Goal: Task Accomplishment & Management: Complete application form

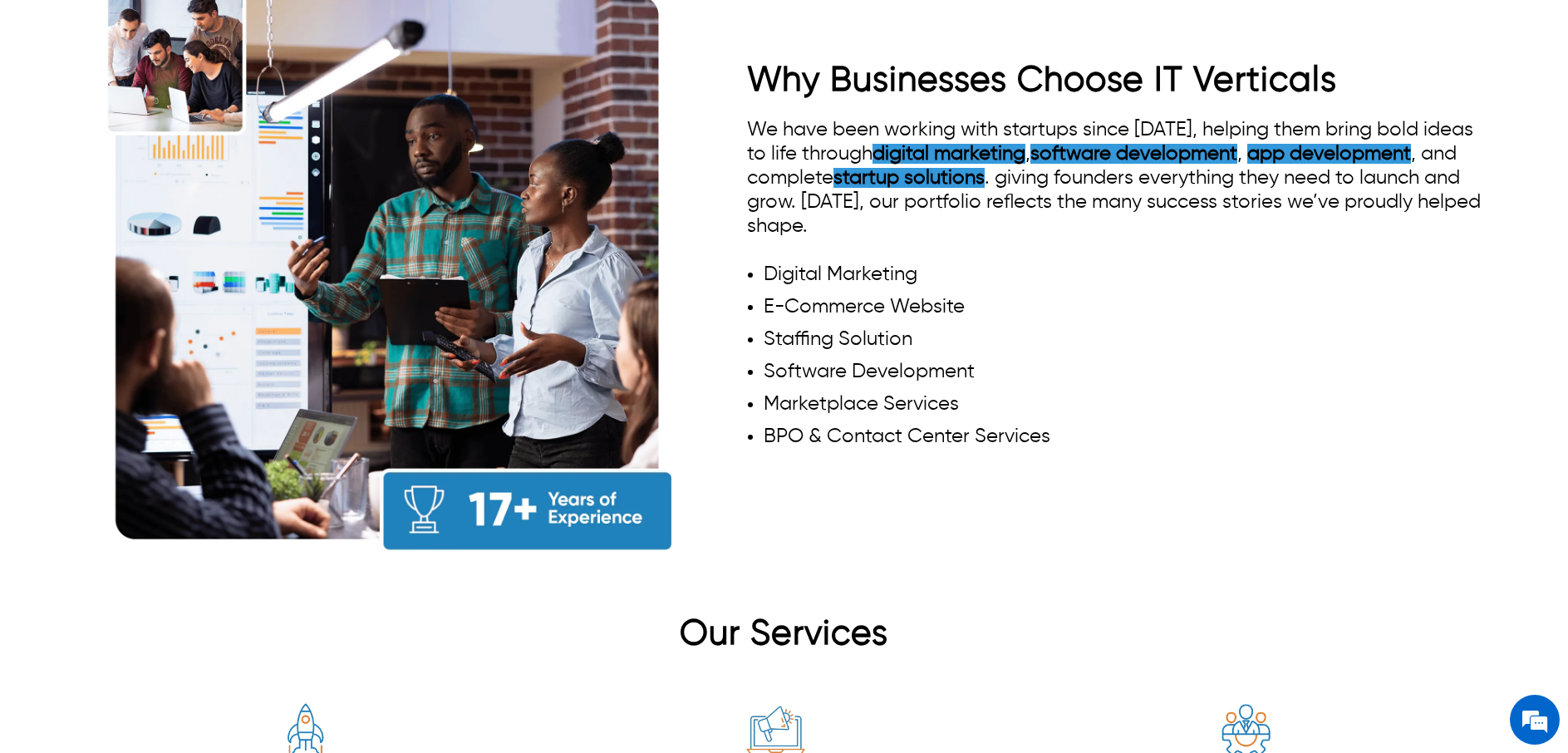
scroll to position [1955, 0]
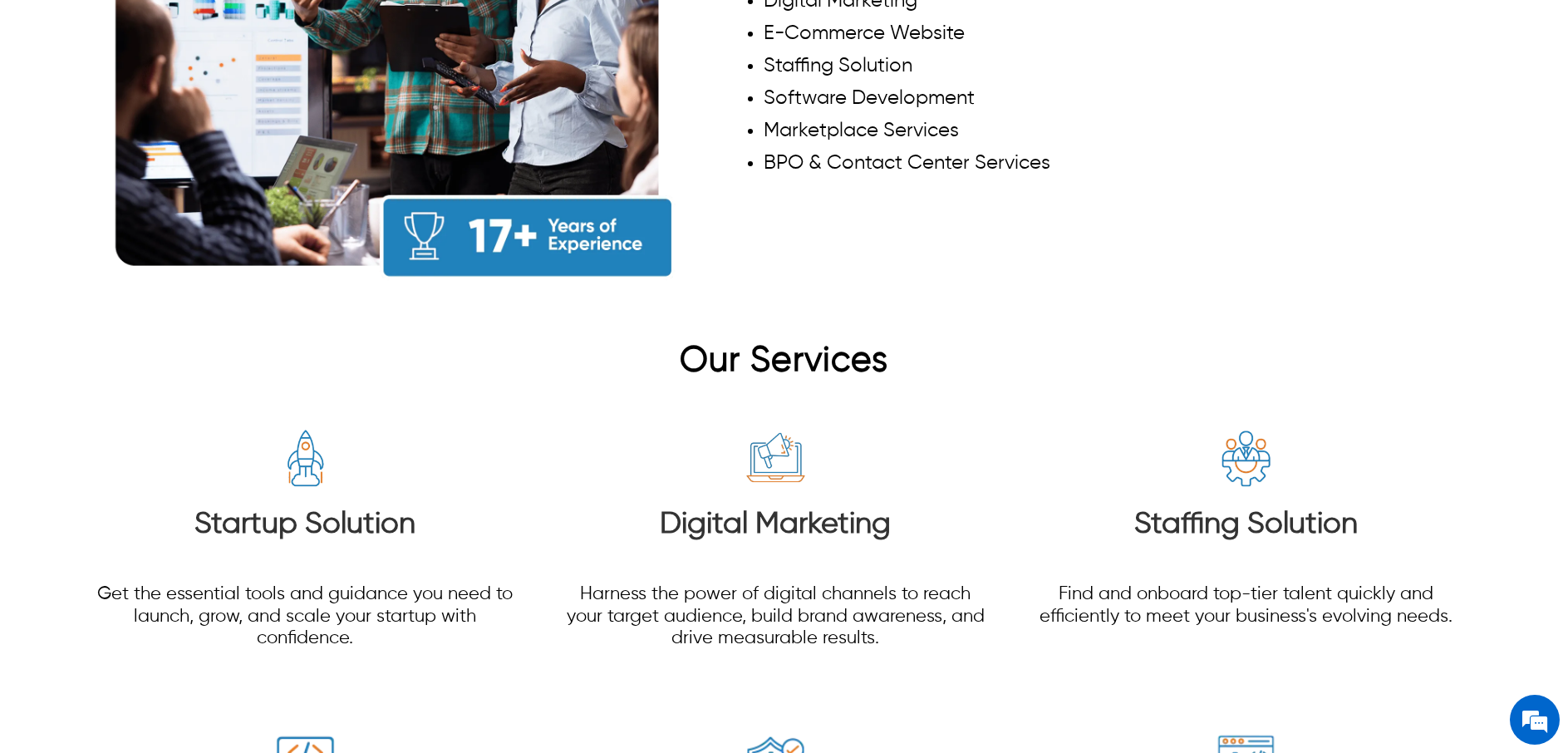
click at [291, 440] on img at bounding box center [305, 459] width 62 height 62
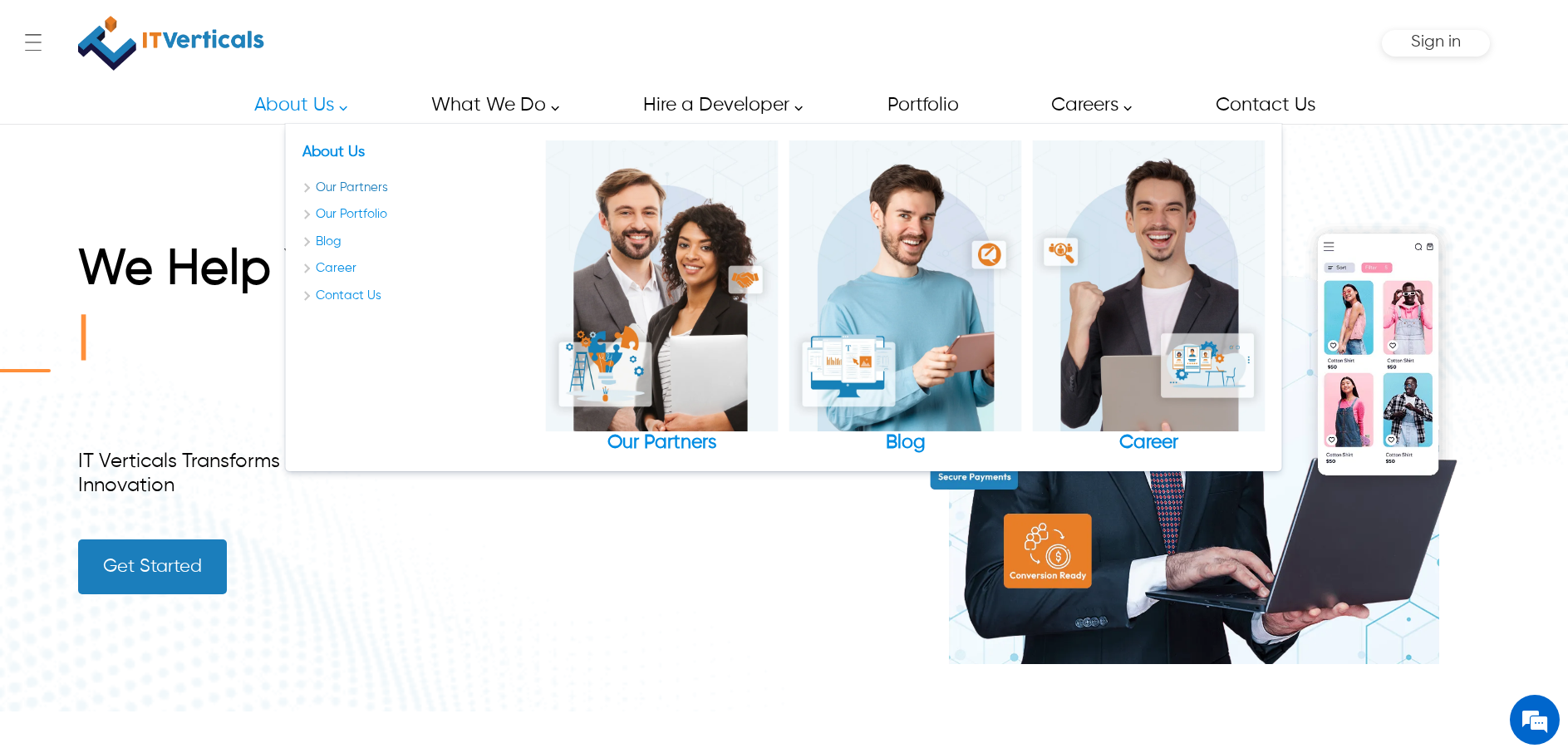
click at [349, 191] on link "Our Partners" at bounding box center [418, 188] width 232 height 19
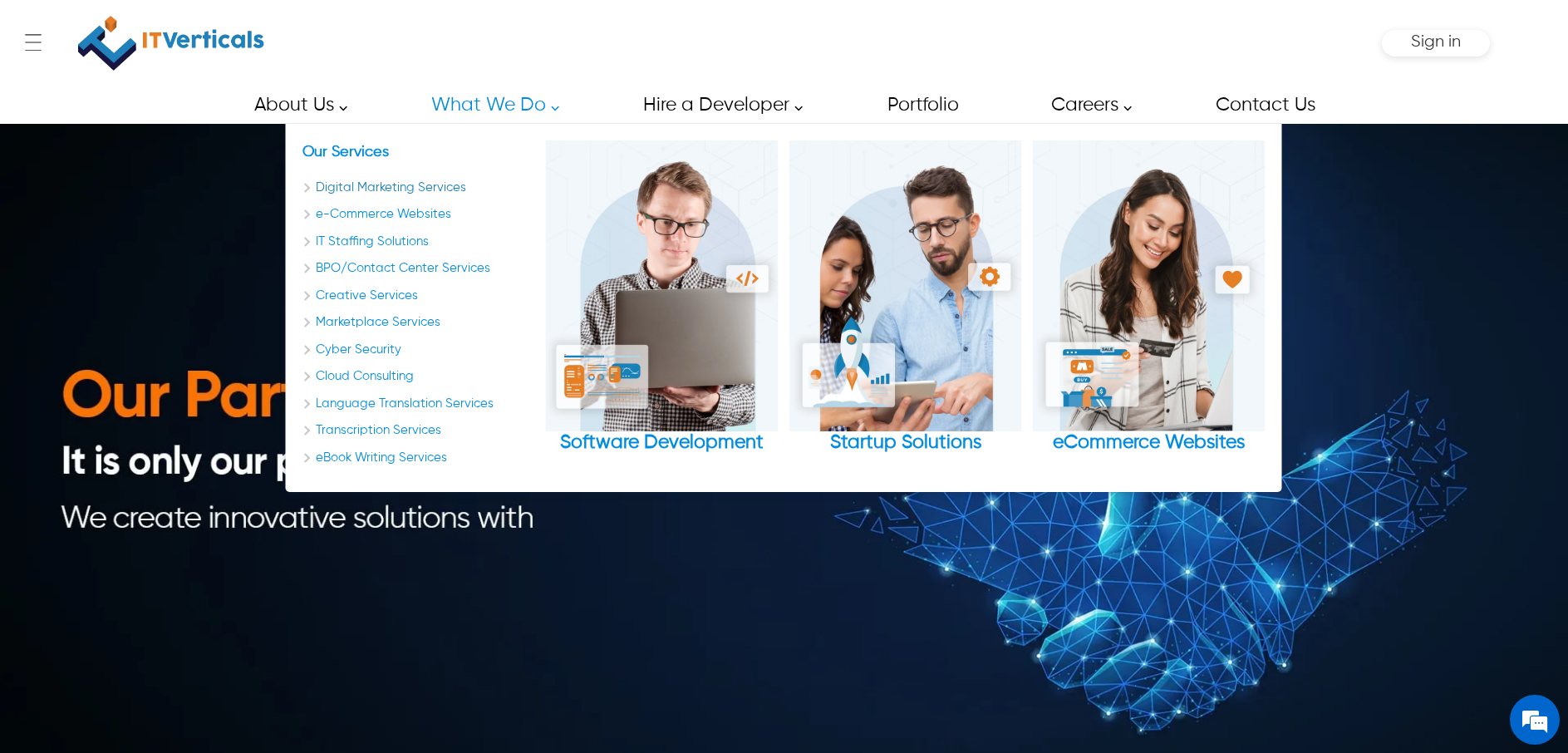
click at [416, 184] on link "Digital Marketing Services" at bounding box center [418, 188] width 232 height 19
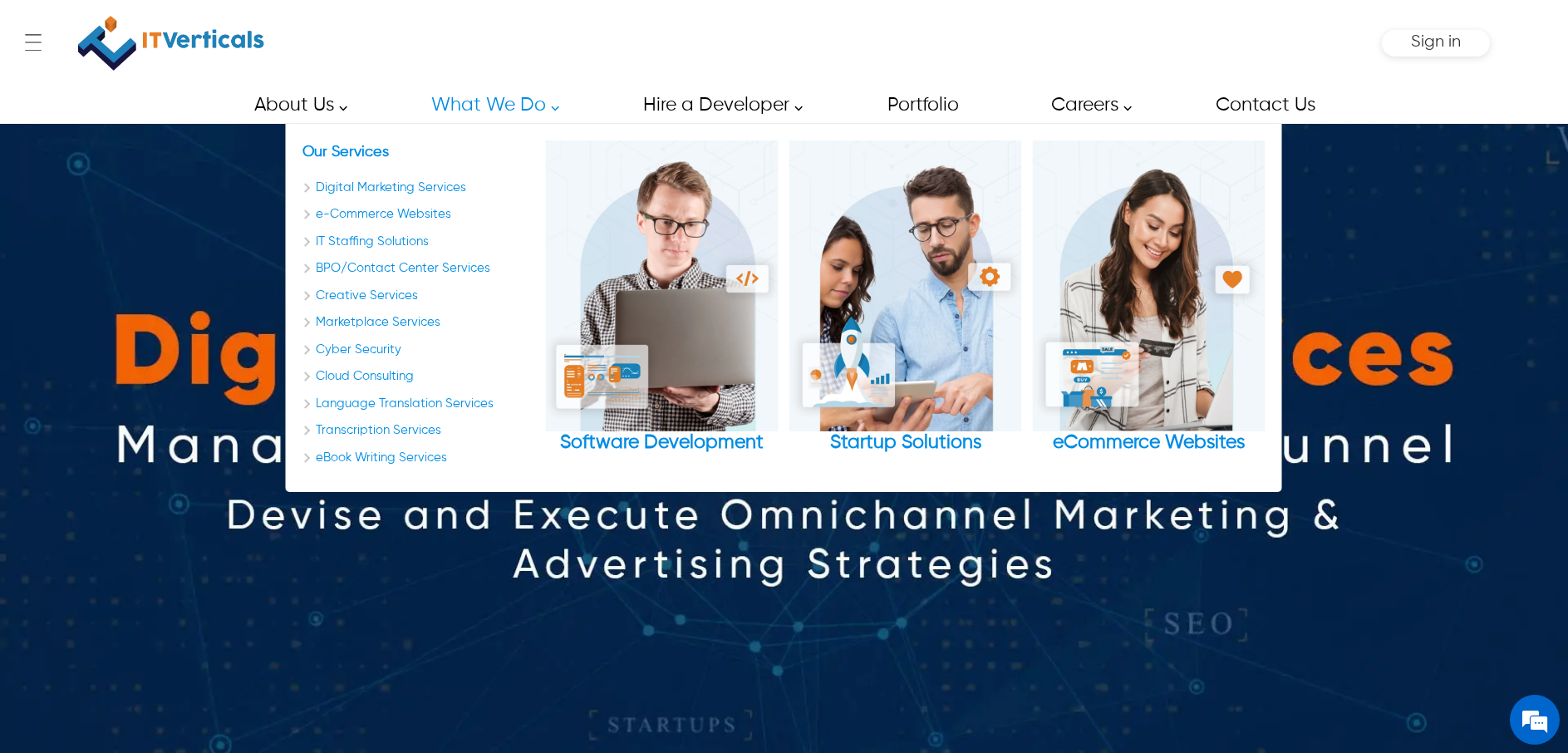
click at [476, 106] on link "What We Do" at bounding box center [490, 105] width 157 height 37
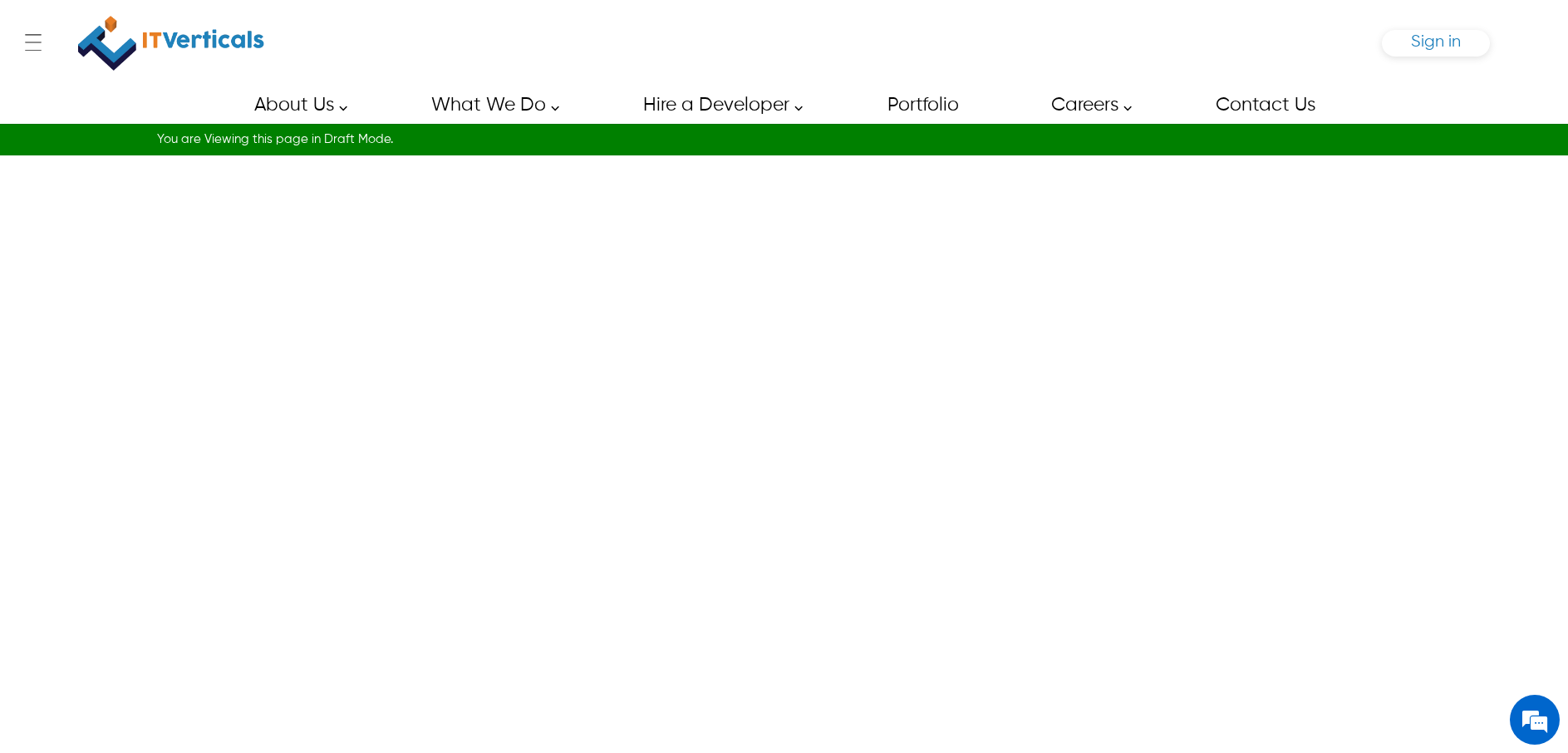
click at [1438, 43] on span "Sign in" at bounding box center [1436, 41] width 50 height 17
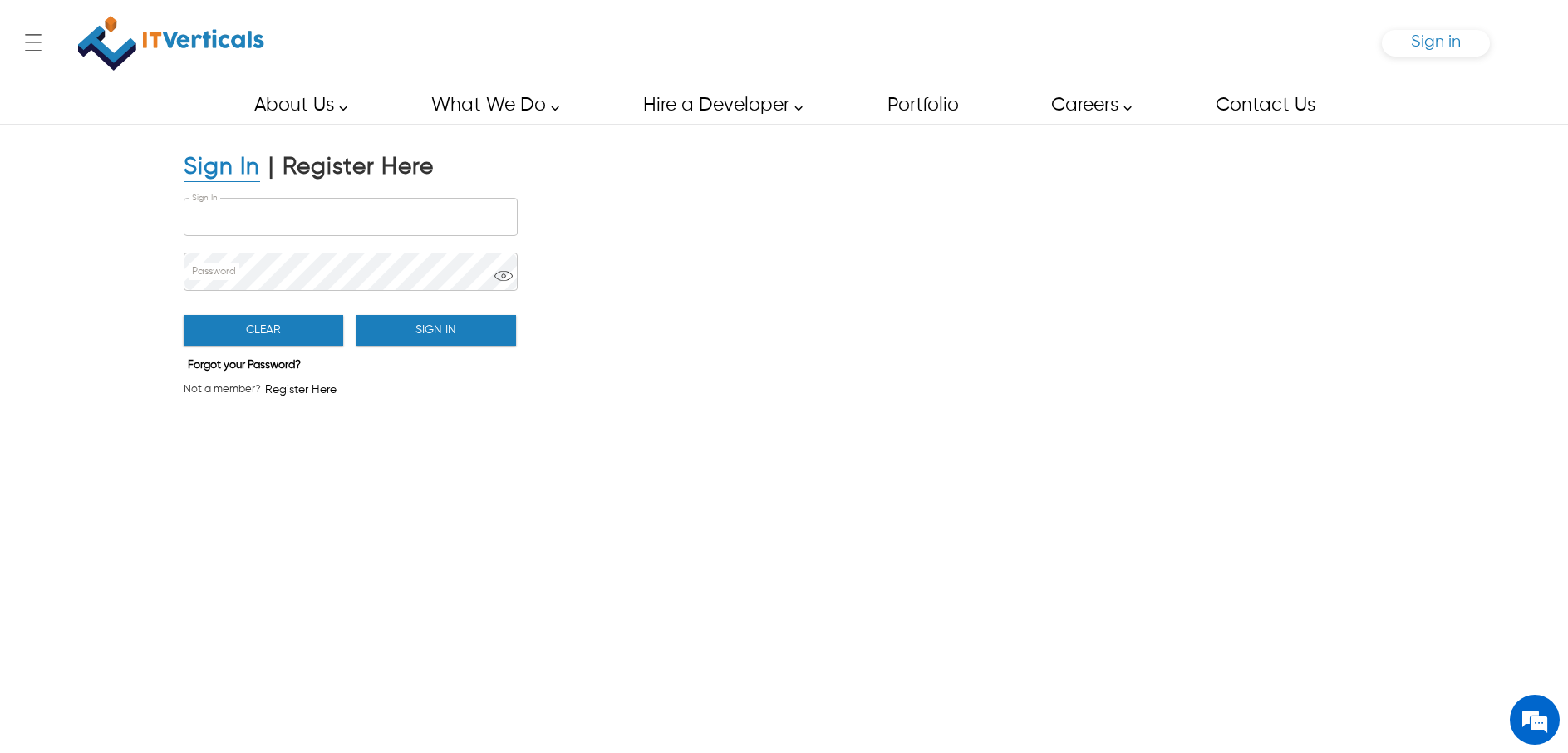
type input "**********"
click at [420, 312] on div "Clear Sign In" at bounding box center [349, 325] width 332 height 47
click at [420, 319] on button "Sign In" at bounding box center [436, 330] width 160 height 31
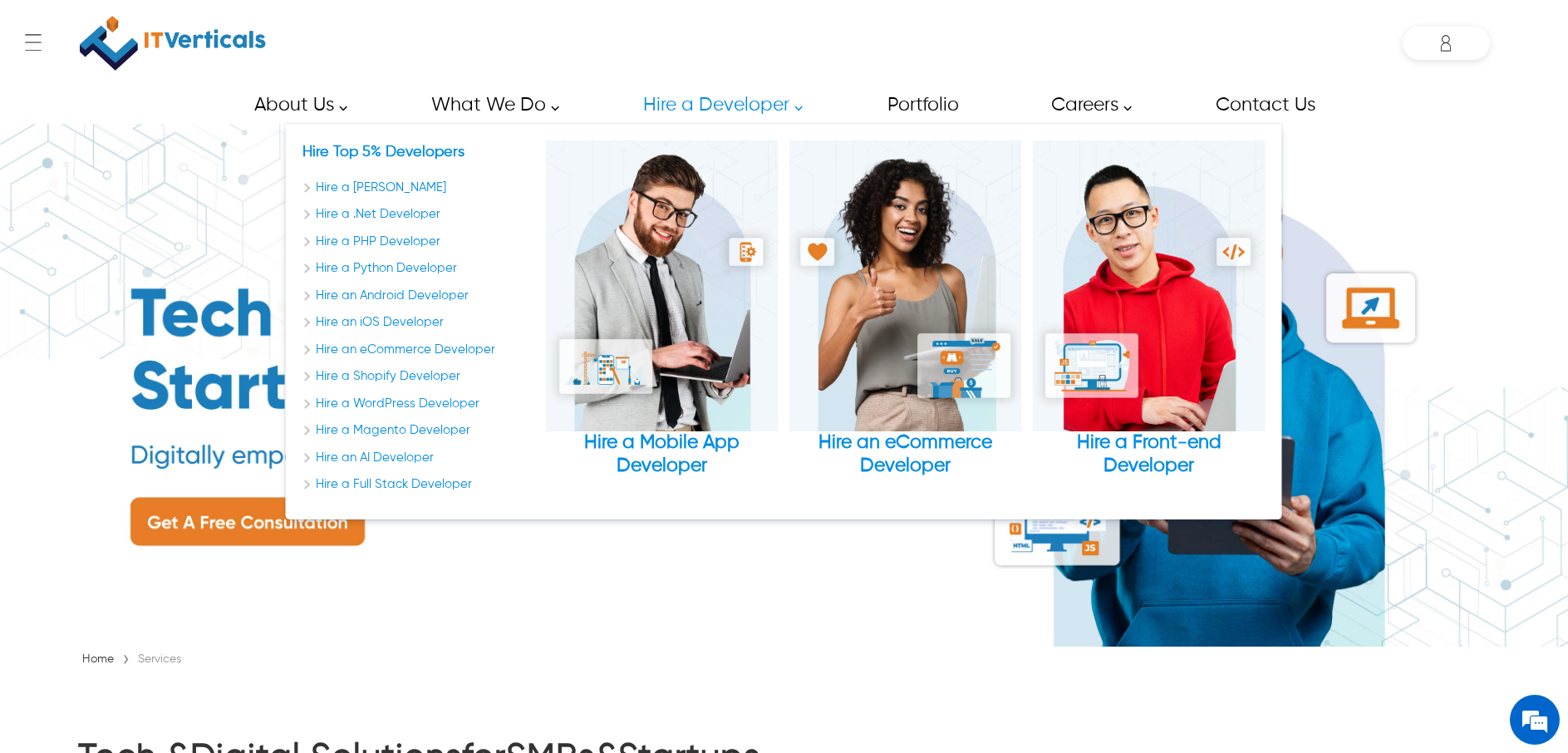
click at [697, 102] on link "Hire a Developer" at bounding box center [718, 105] width 188 height 37
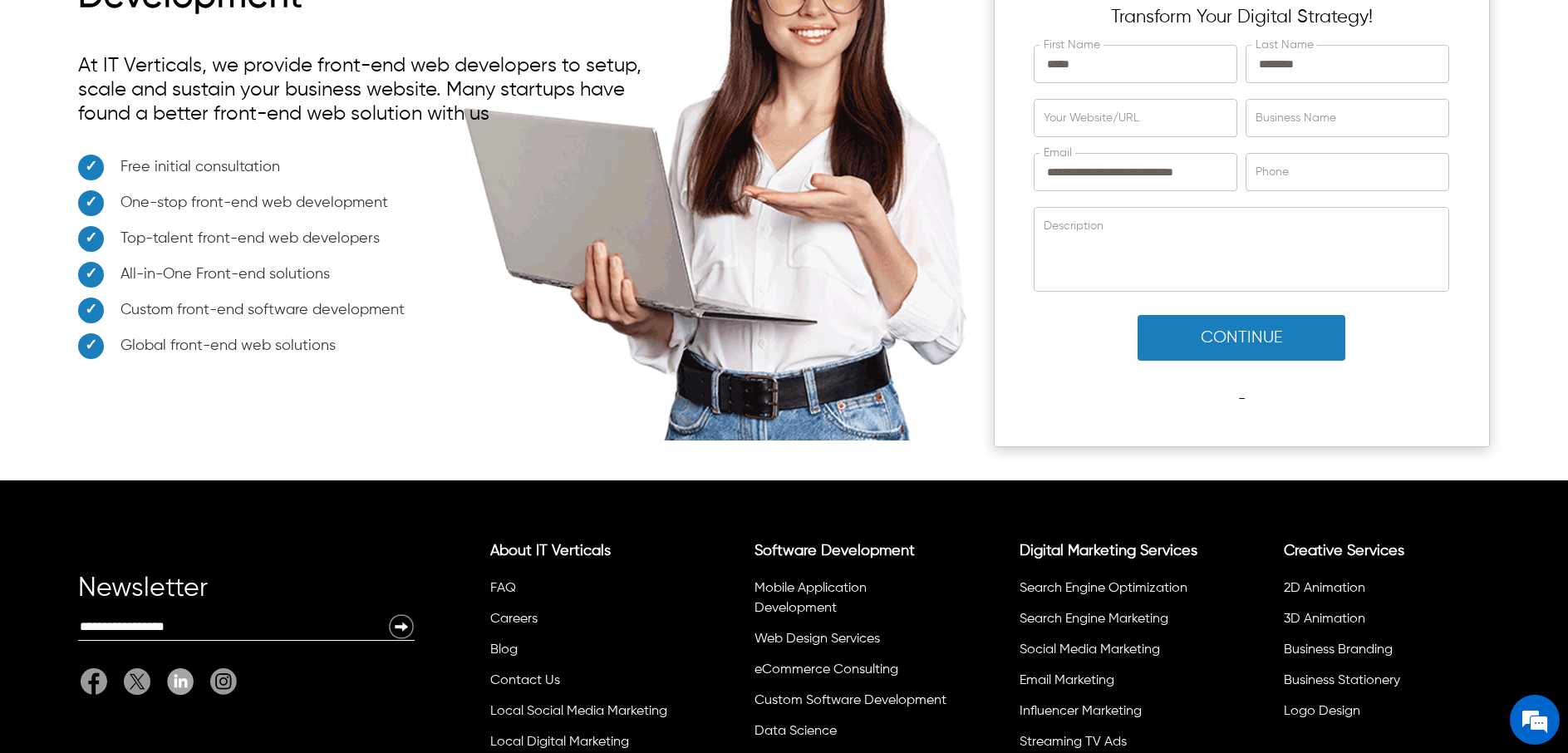
scroll to position [9773, 0]
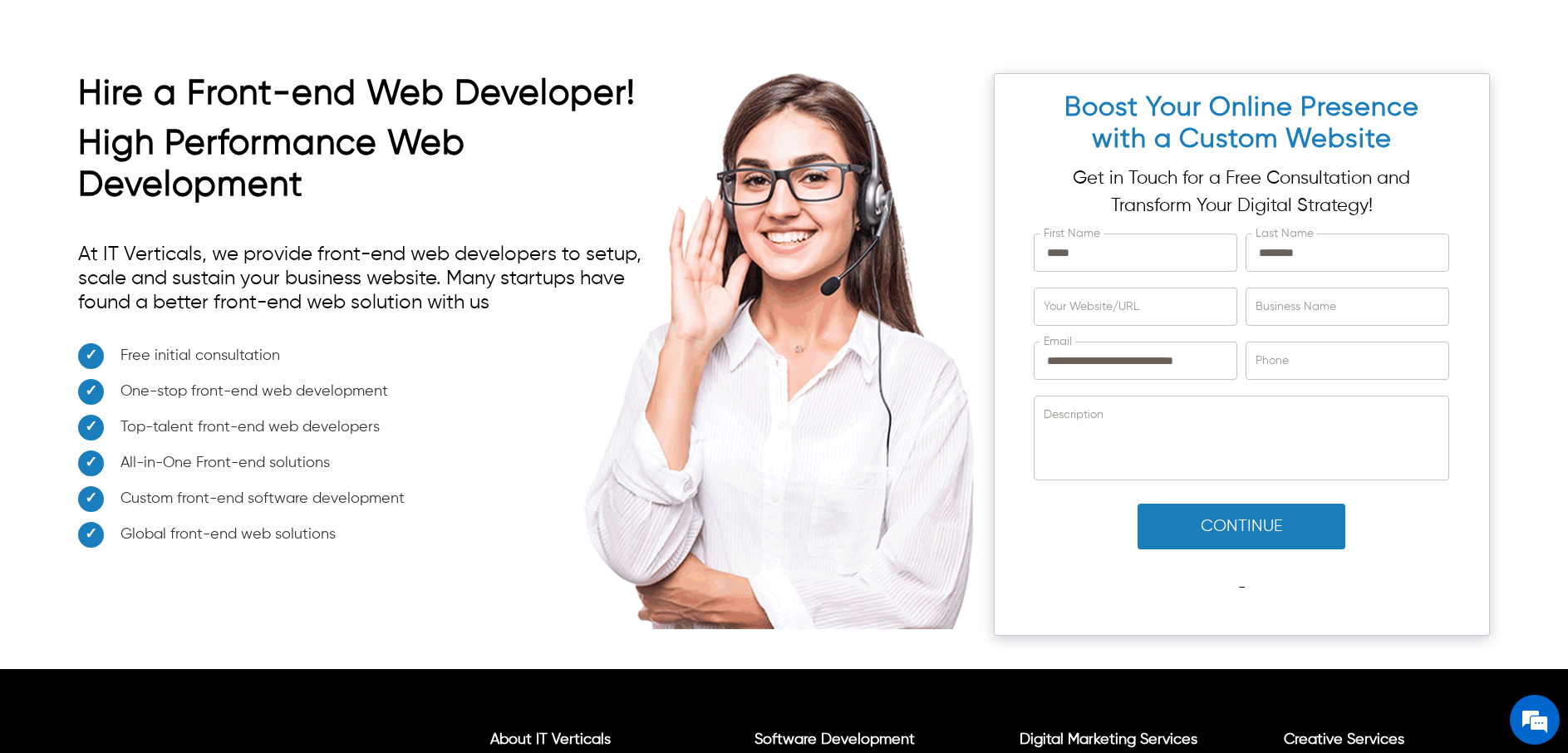
click at [642, 73] on h2 "Hire a Front-end Web Developer!" at bounding box center [360, 98] width 565 height 50
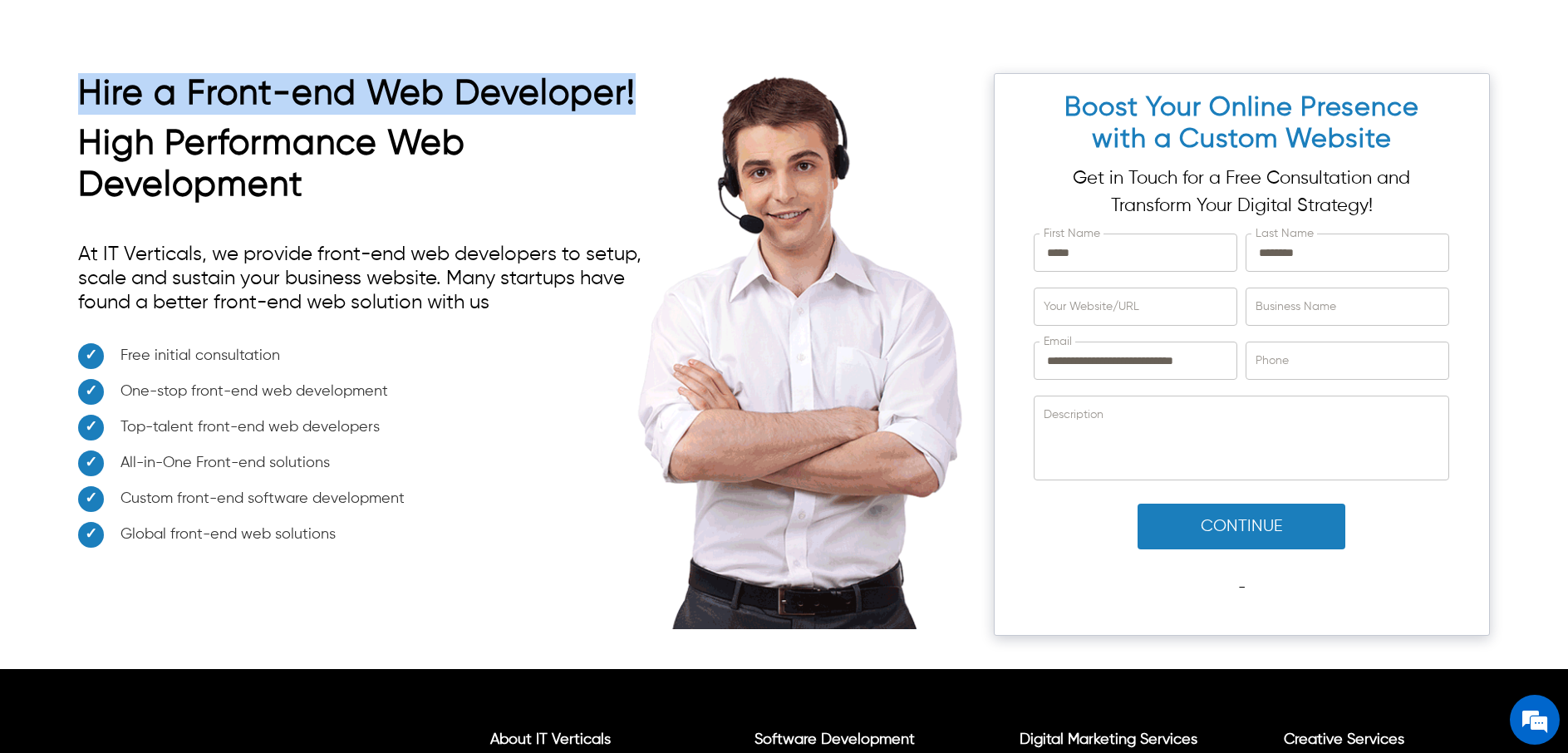
drag, startPoint x: 632, startPoint y: 72, endPoint x: 80, endPoint y: 73, distance: 552.0
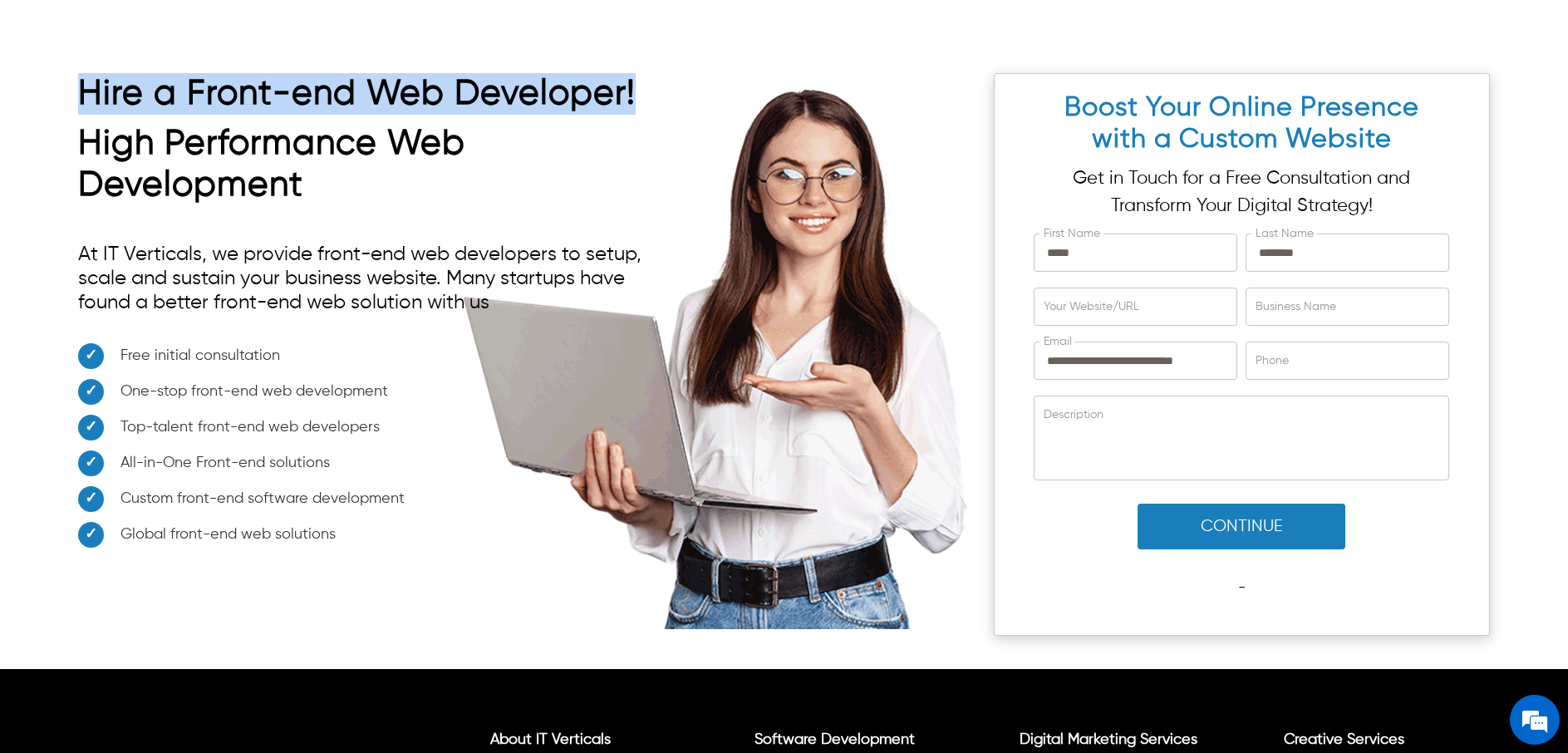
click at [80, 73] on h2 "Hire a Front-end Web Developer!" at bounding box center [360, 98] width 565 height 50
copy h2 "Hire a Front-end Web Developer!"
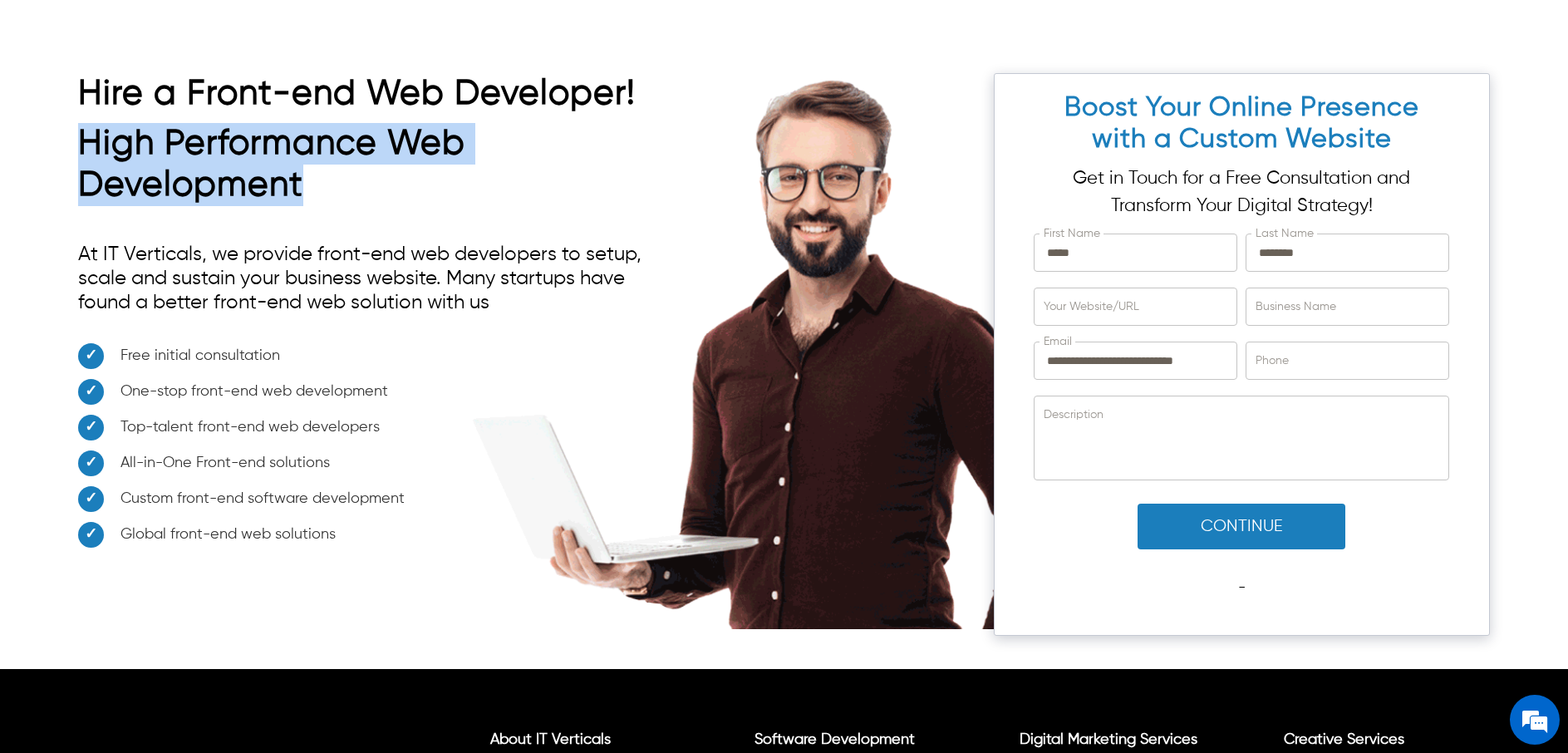
drag, startPoint x: 311, startPoint y: 159, endPoint x: 87, endPoint y: 124, distance: 226.7
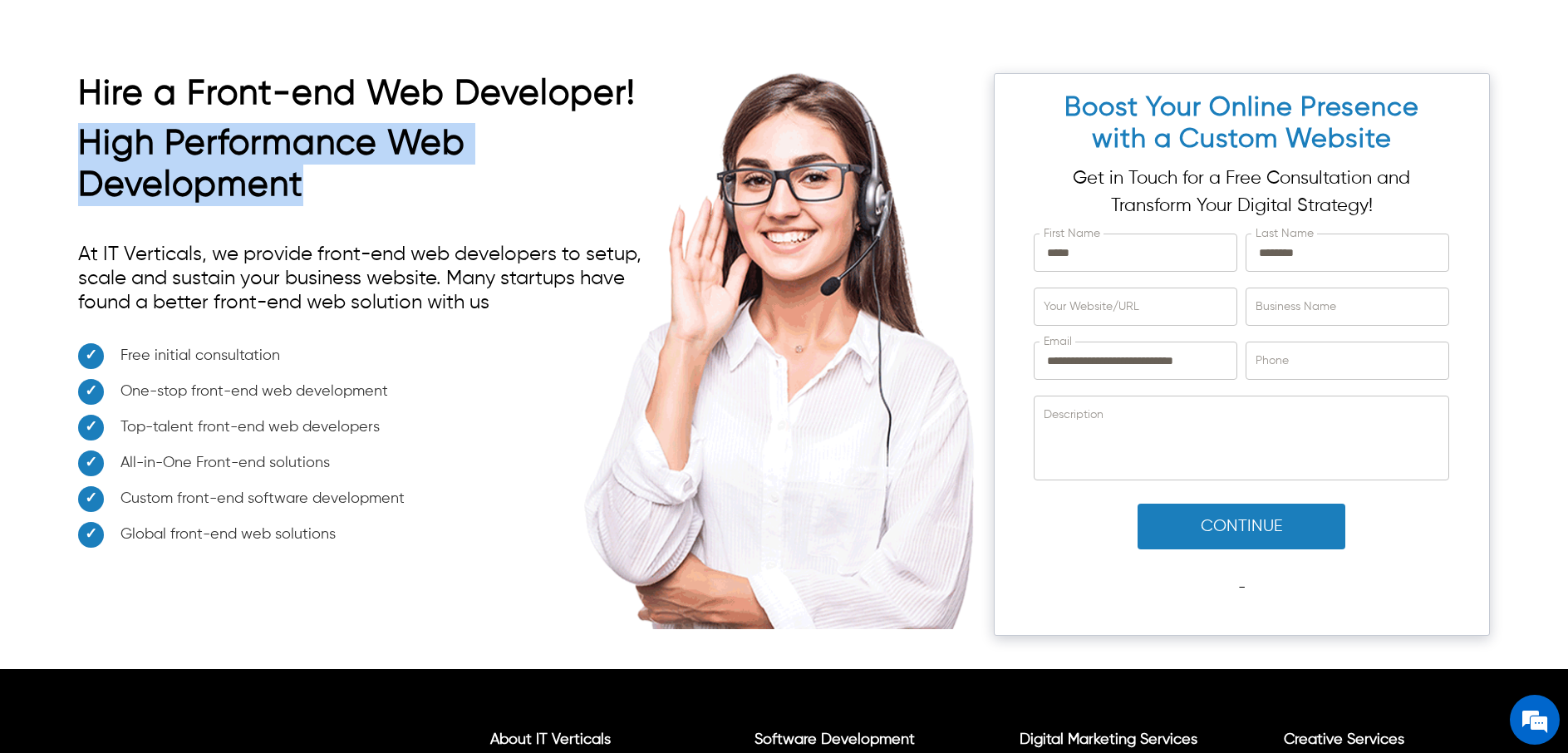
click at [87, 124] on h2 "High Performance Web Development" at bounding box center [360, 169] width 565 height 92
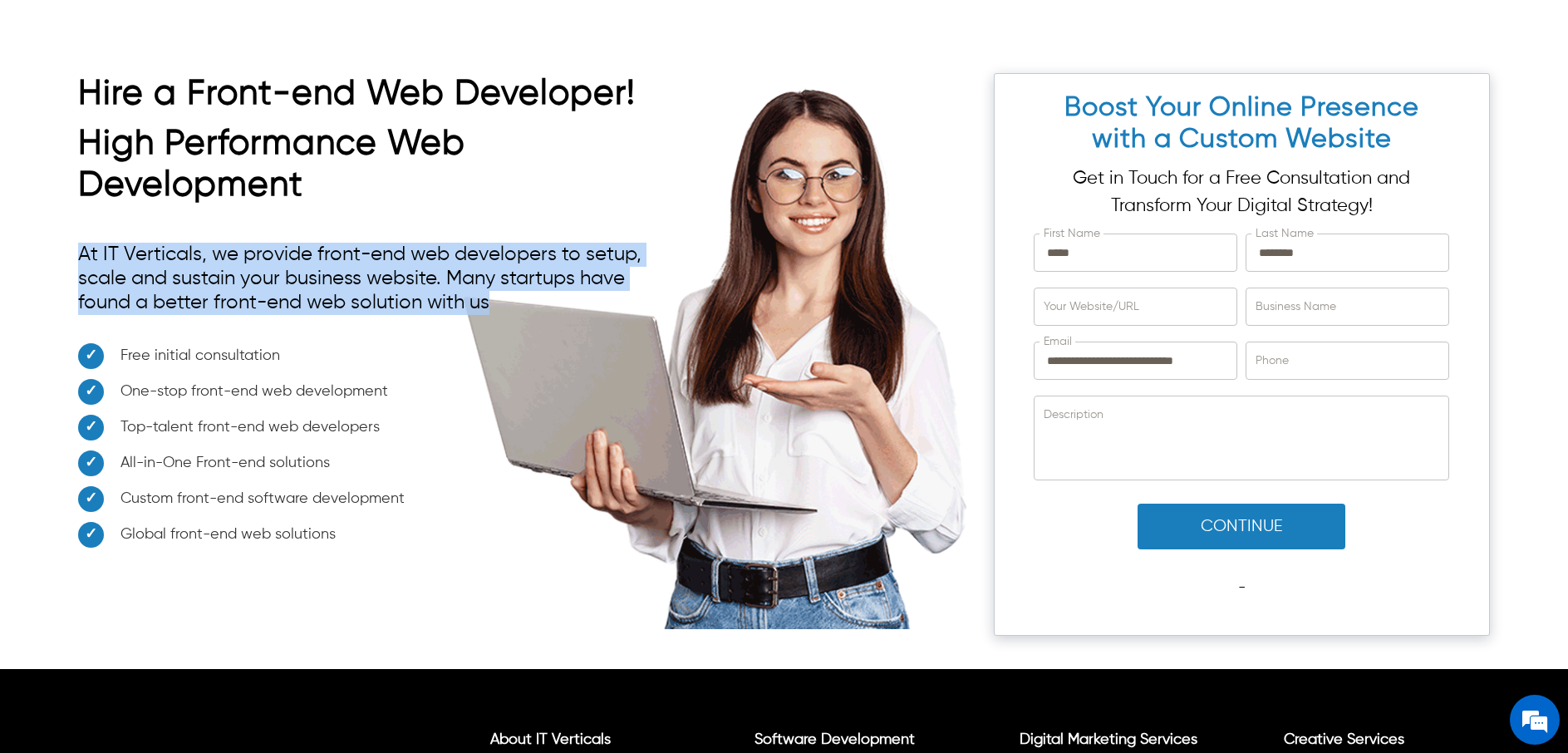
drag, startPoint x: 492, startPoint y: 276, endPoint x: 62, endPoint y: 223, distance: 433.3
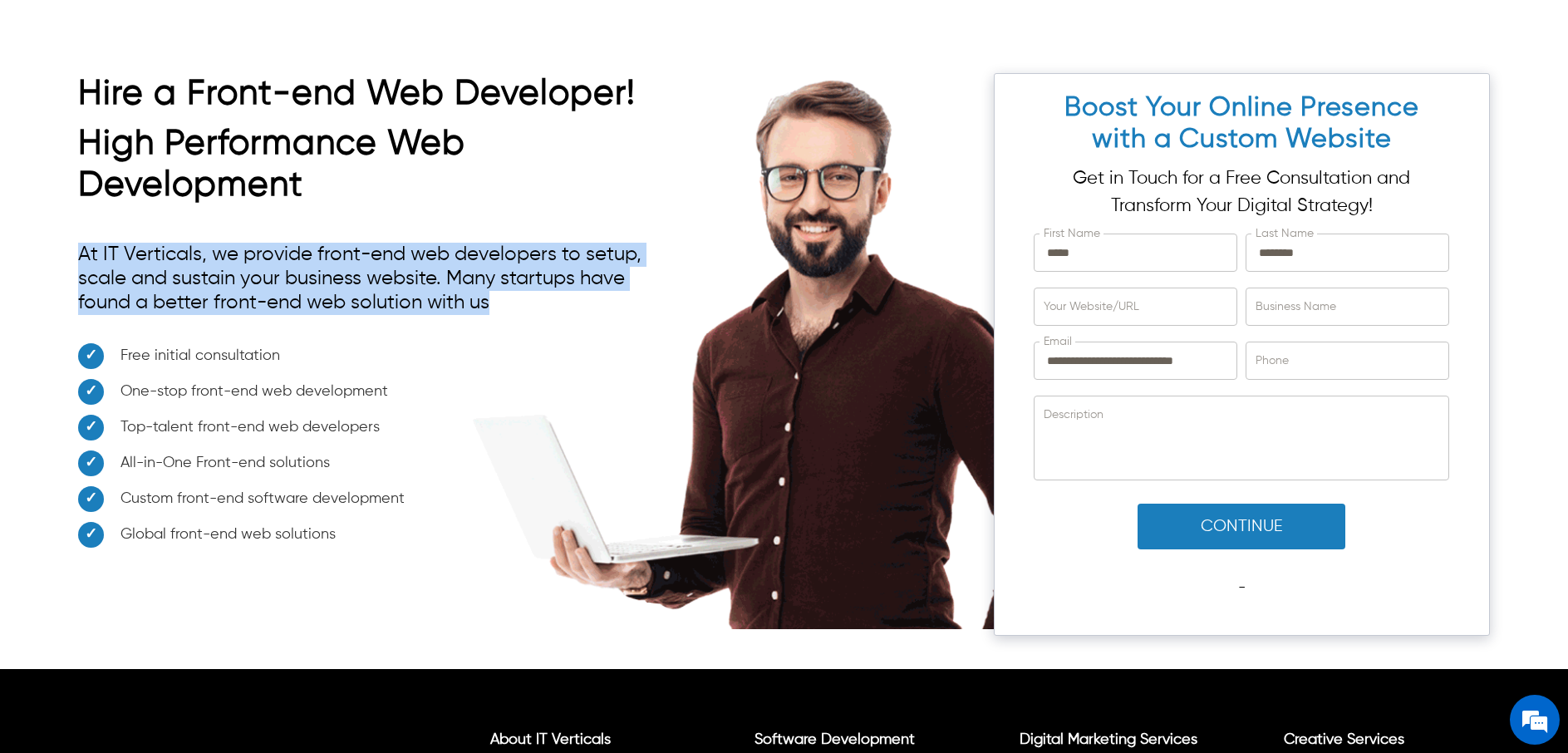
click at [62, 223] on div "**********" at bounding box center [784, 346] width 1568 height 646
copy p "At IT Verticals, we provide front-end web developers to setup, scale and sustai…"
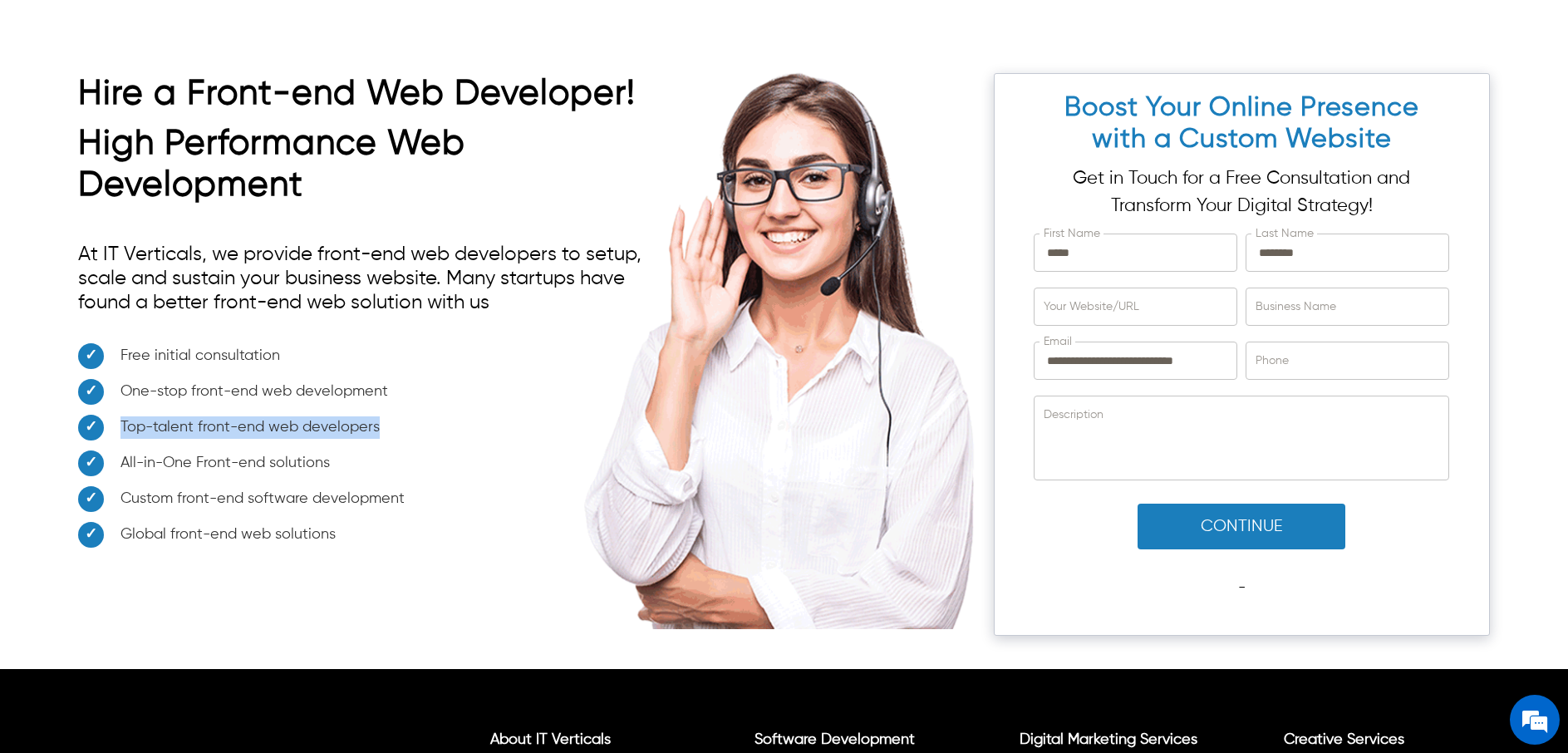
drag, startPoint x: 385, startPoint y: 403, endPoint x: 122, endPoint y: 400, distance: 263.0
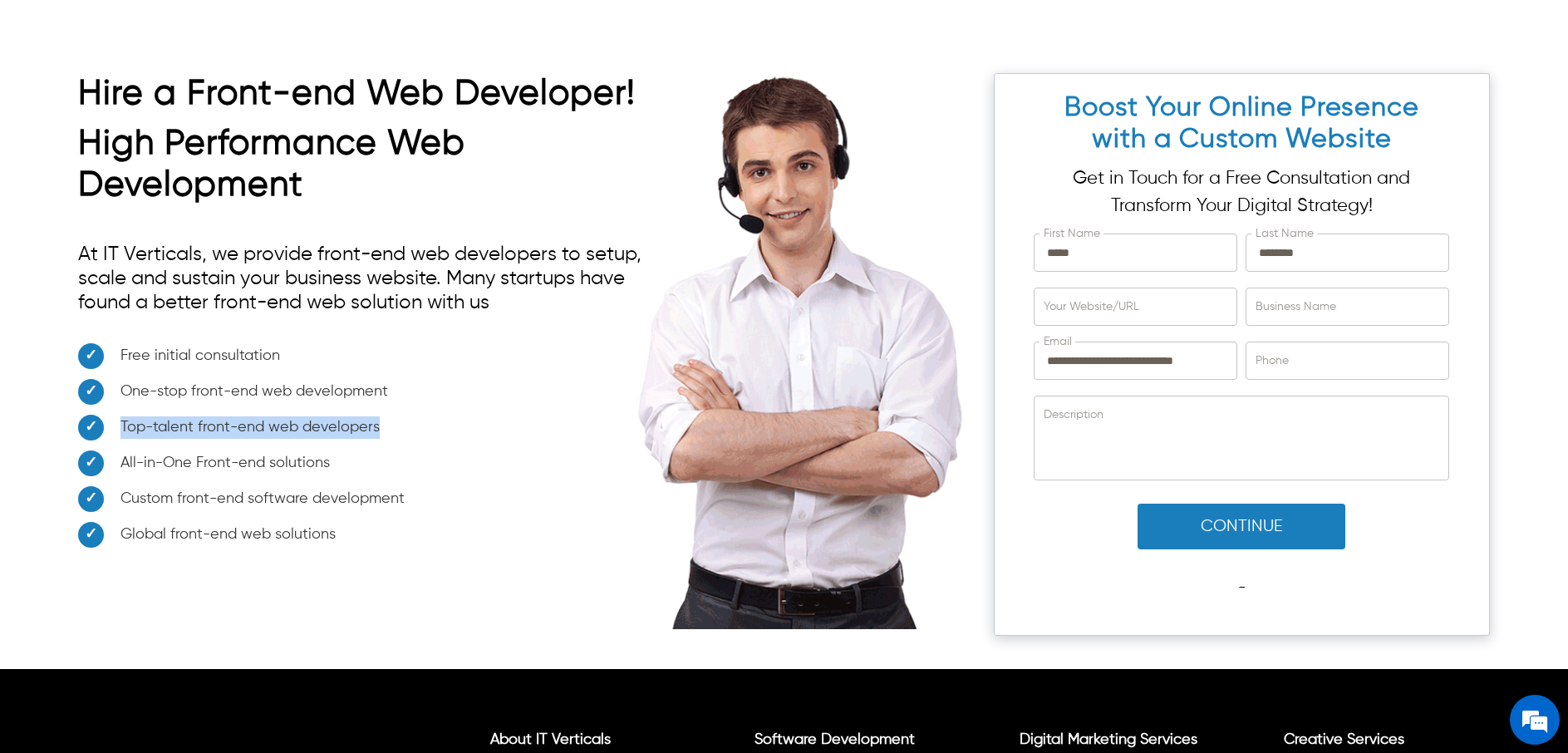
click at [122, 415] on li "Top-talent front-end web developers" at bounding box center [360, 433] width 565 height 36
copy span "Top-talent front-end web developers"
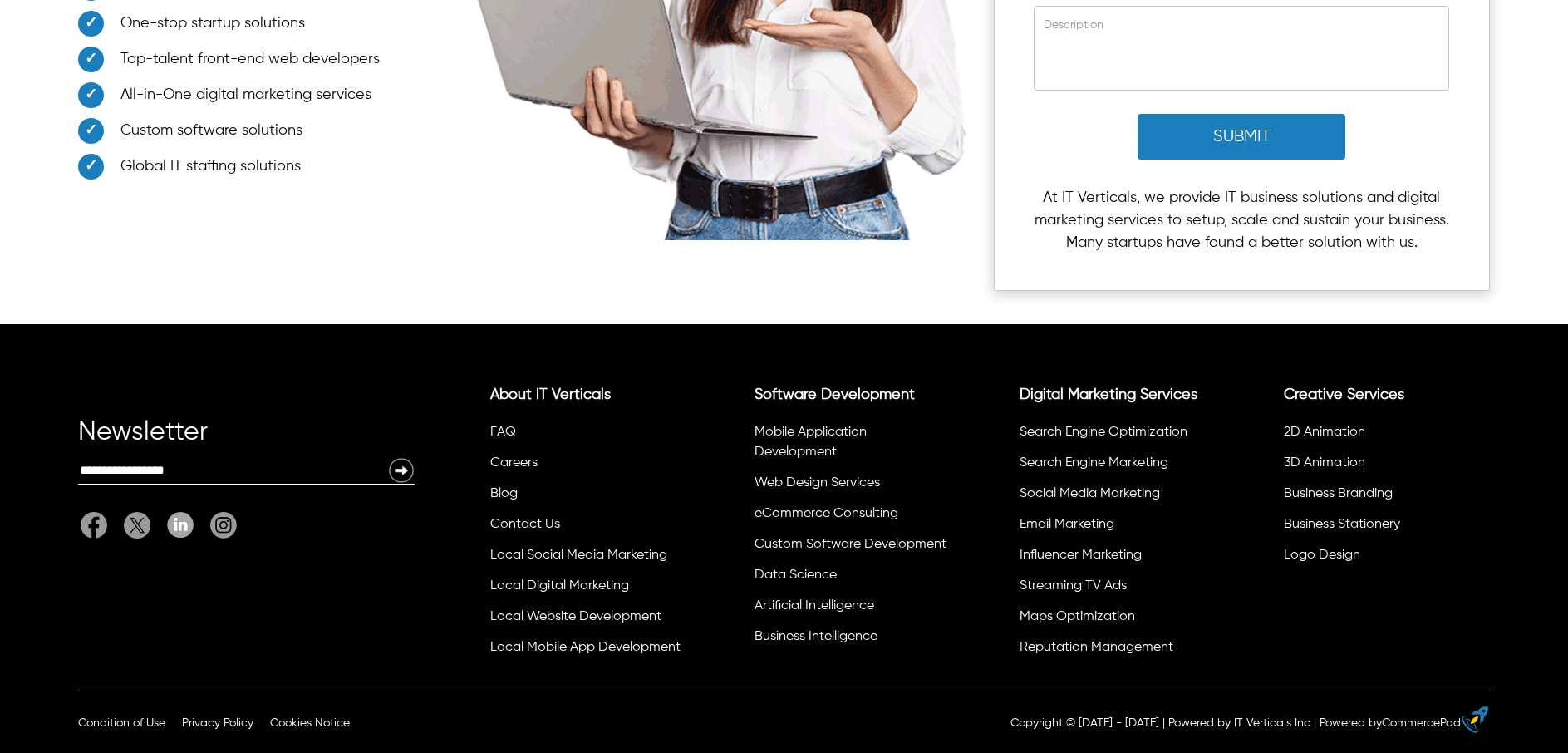
scroll to position [10045, 0]
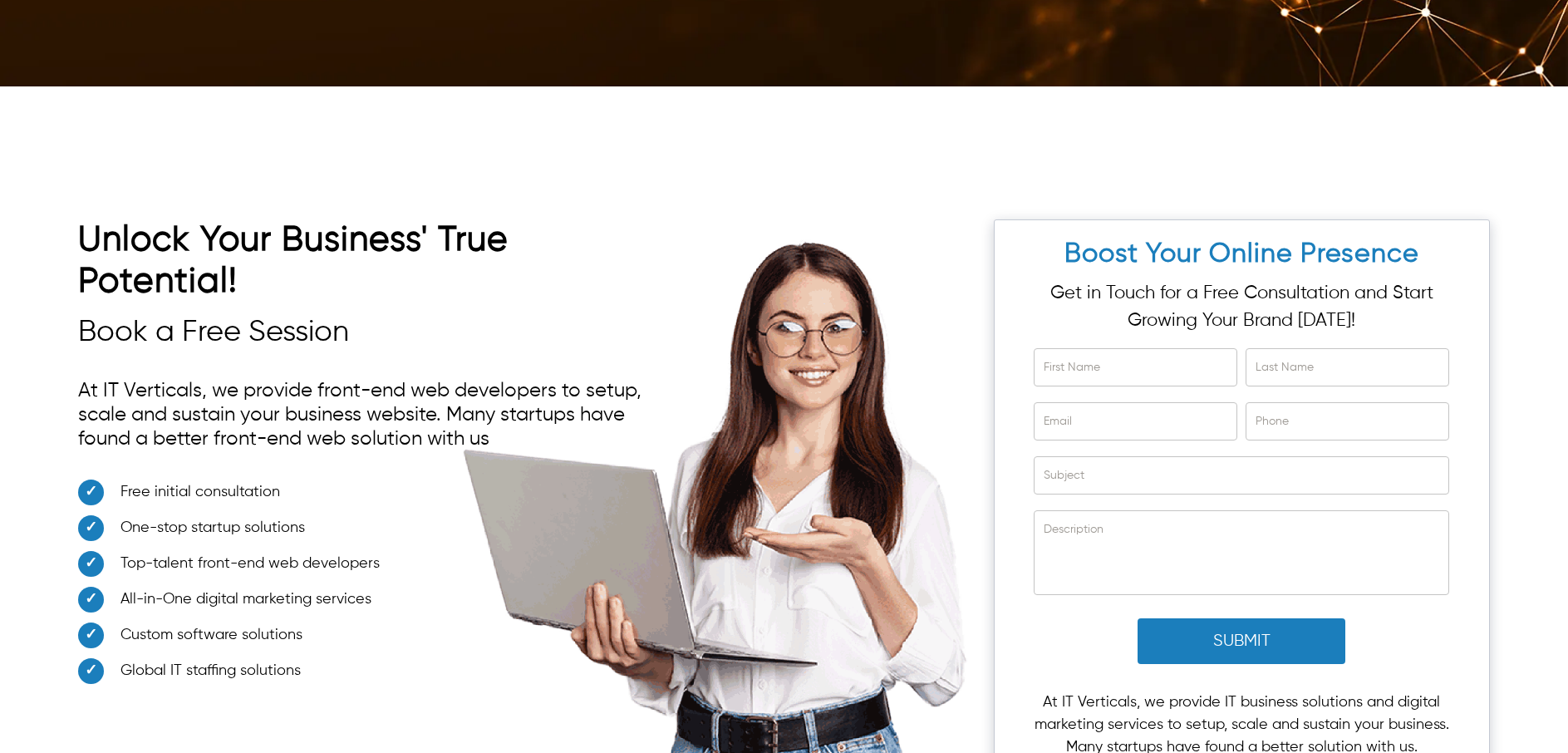
type input "*****"
type input "********"
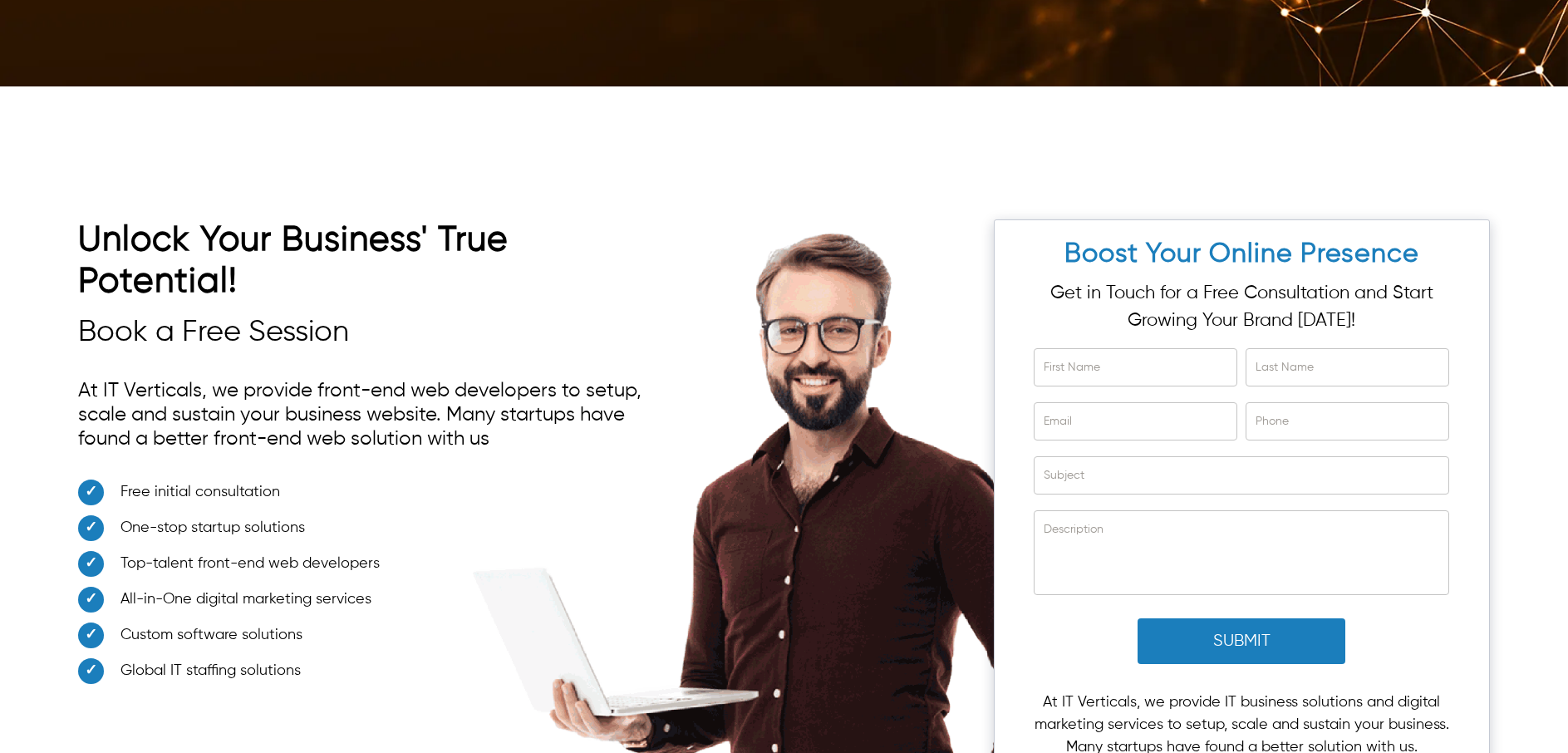
type input "**********"
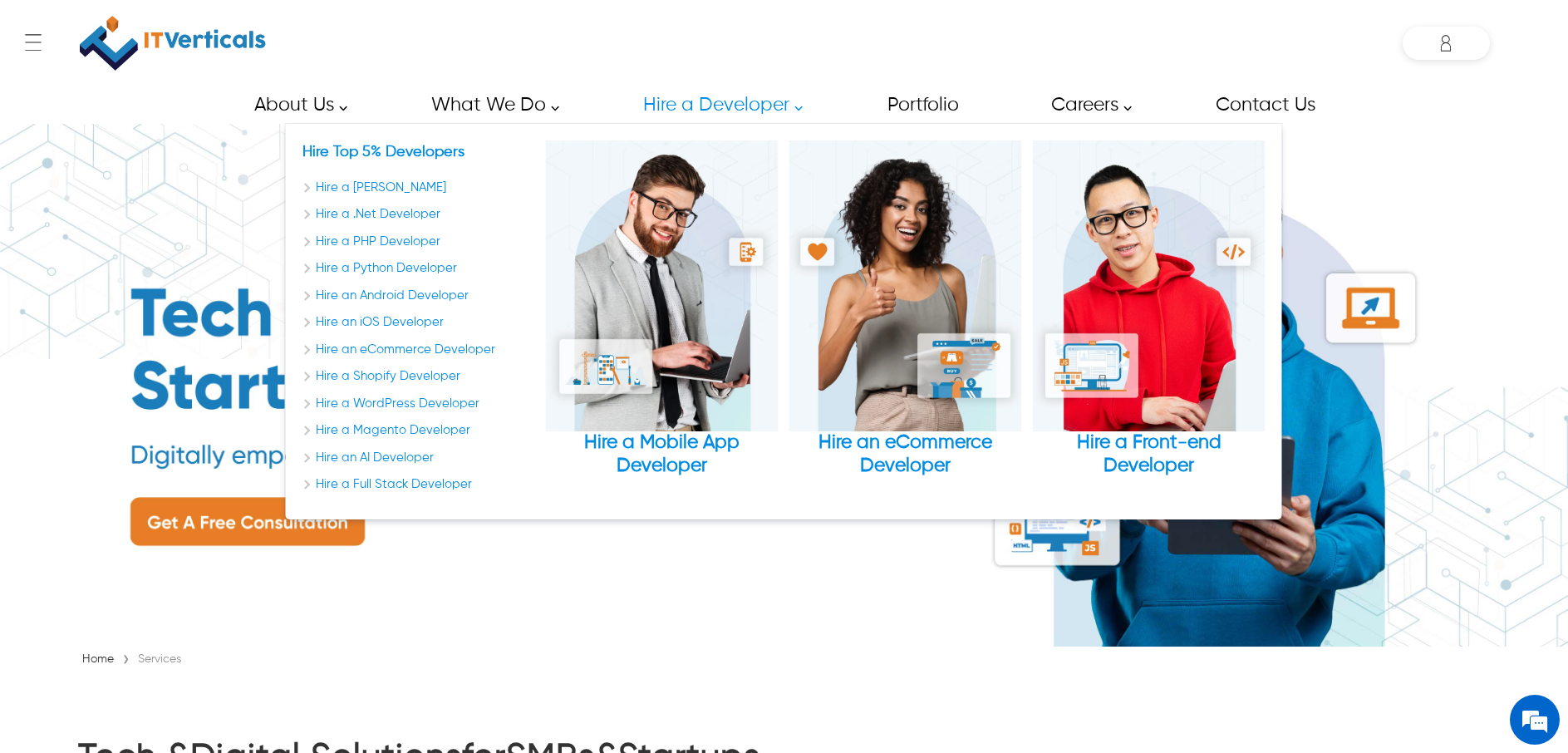
click at [705, 101] on link "Hire a Developer" at bounding box center [718, 105] width 188 height 37
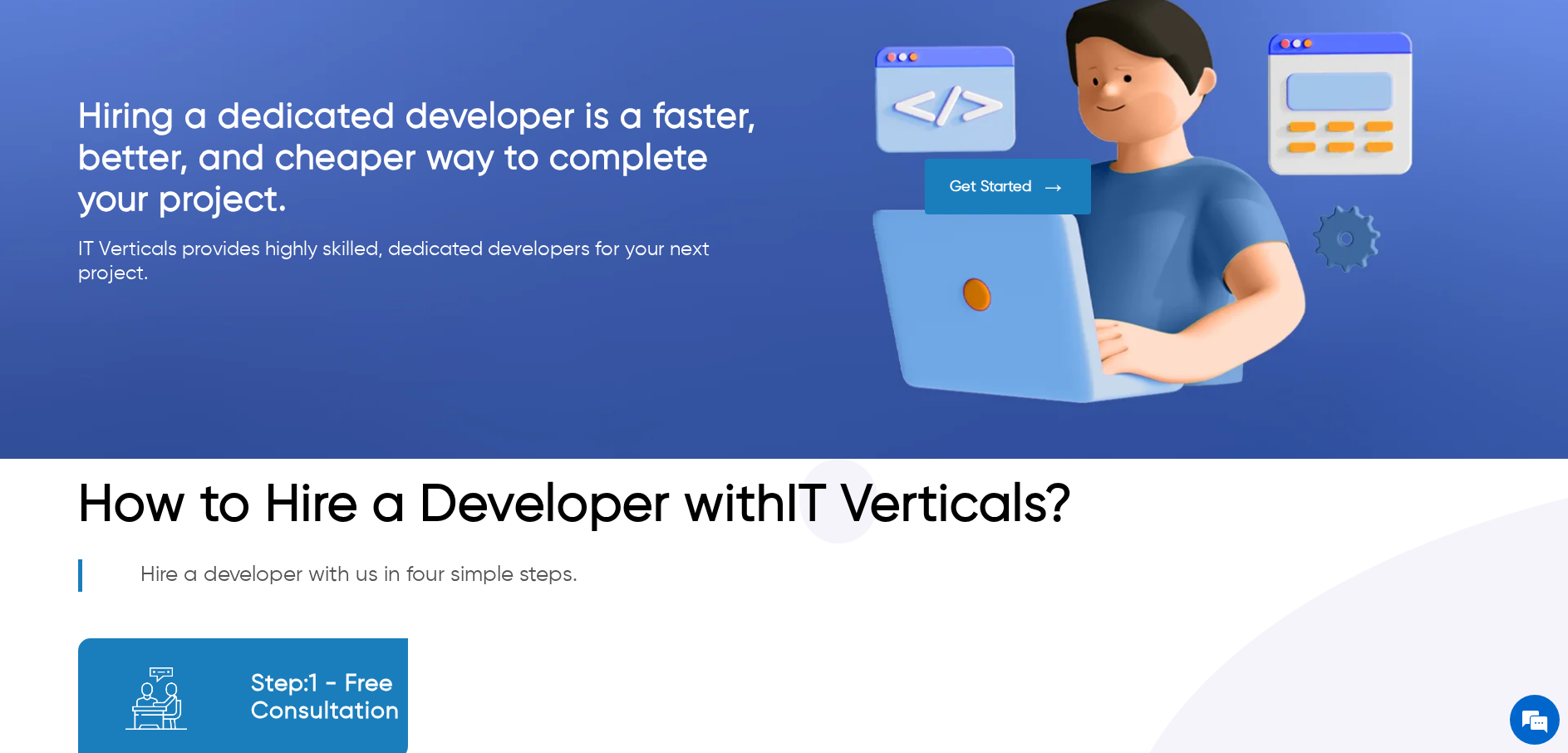
scroll to position [1244, 0]
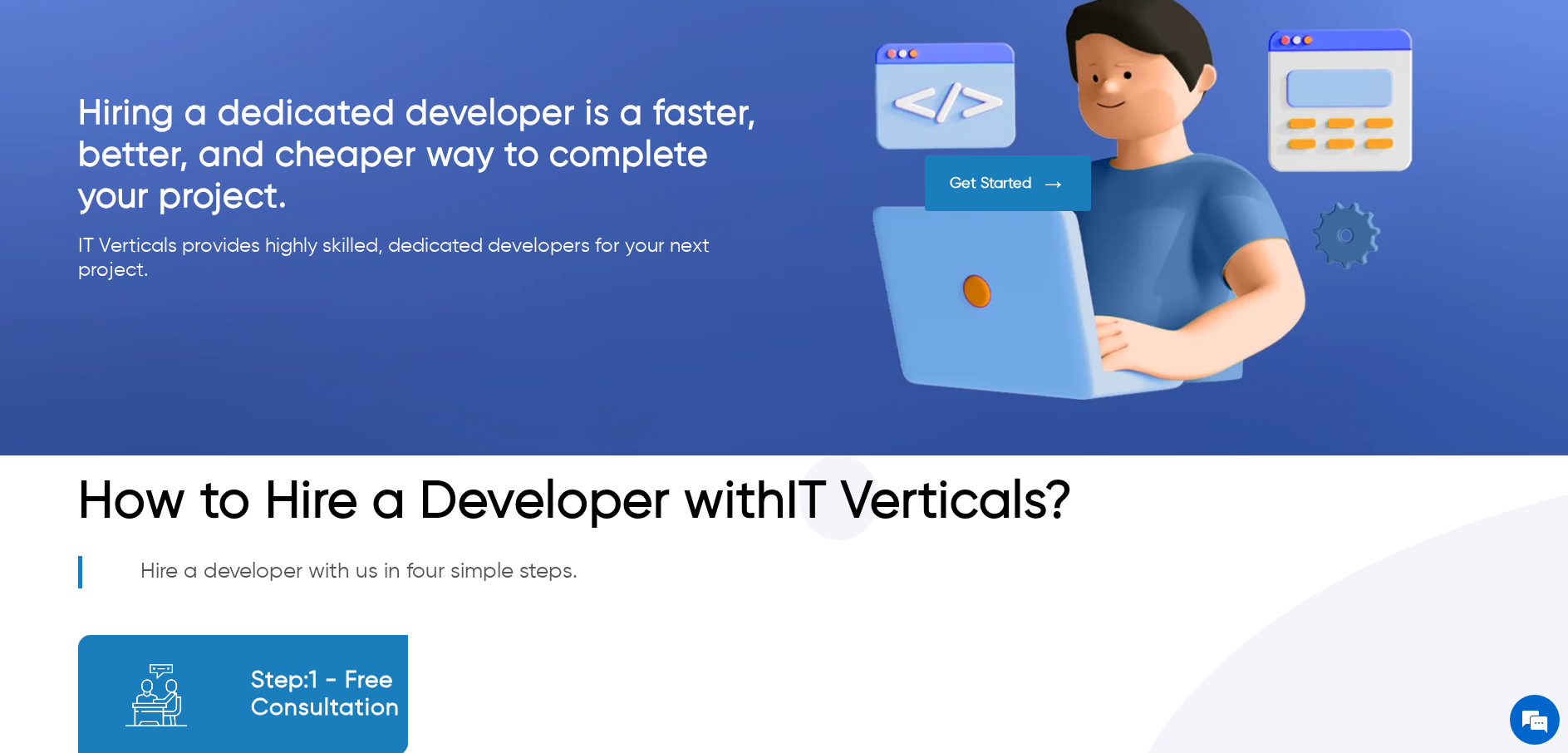
click at [977, 175] on div "Get Started" at bounding box center [990, 184] width 82 height 18
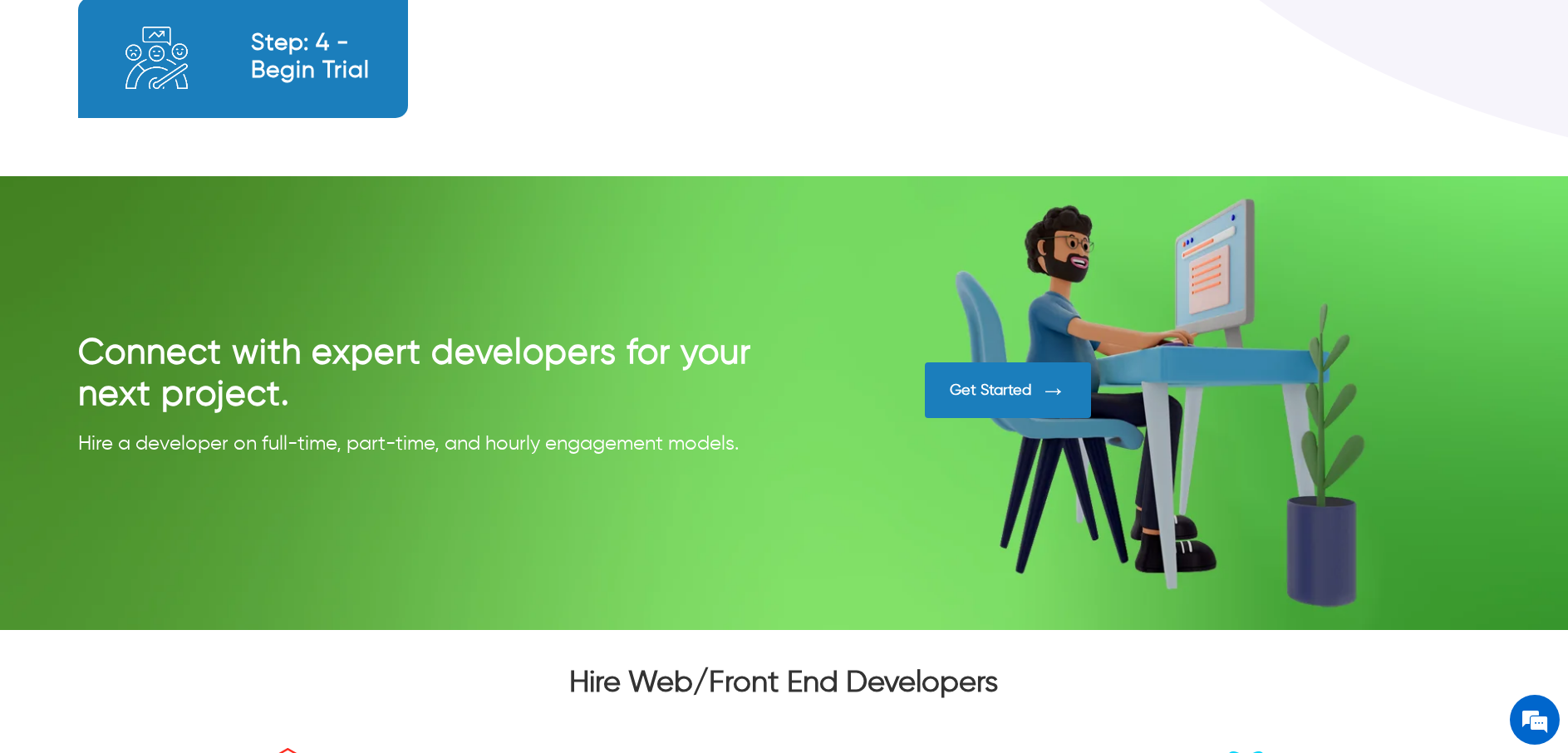
scroll to position [2525, 0]
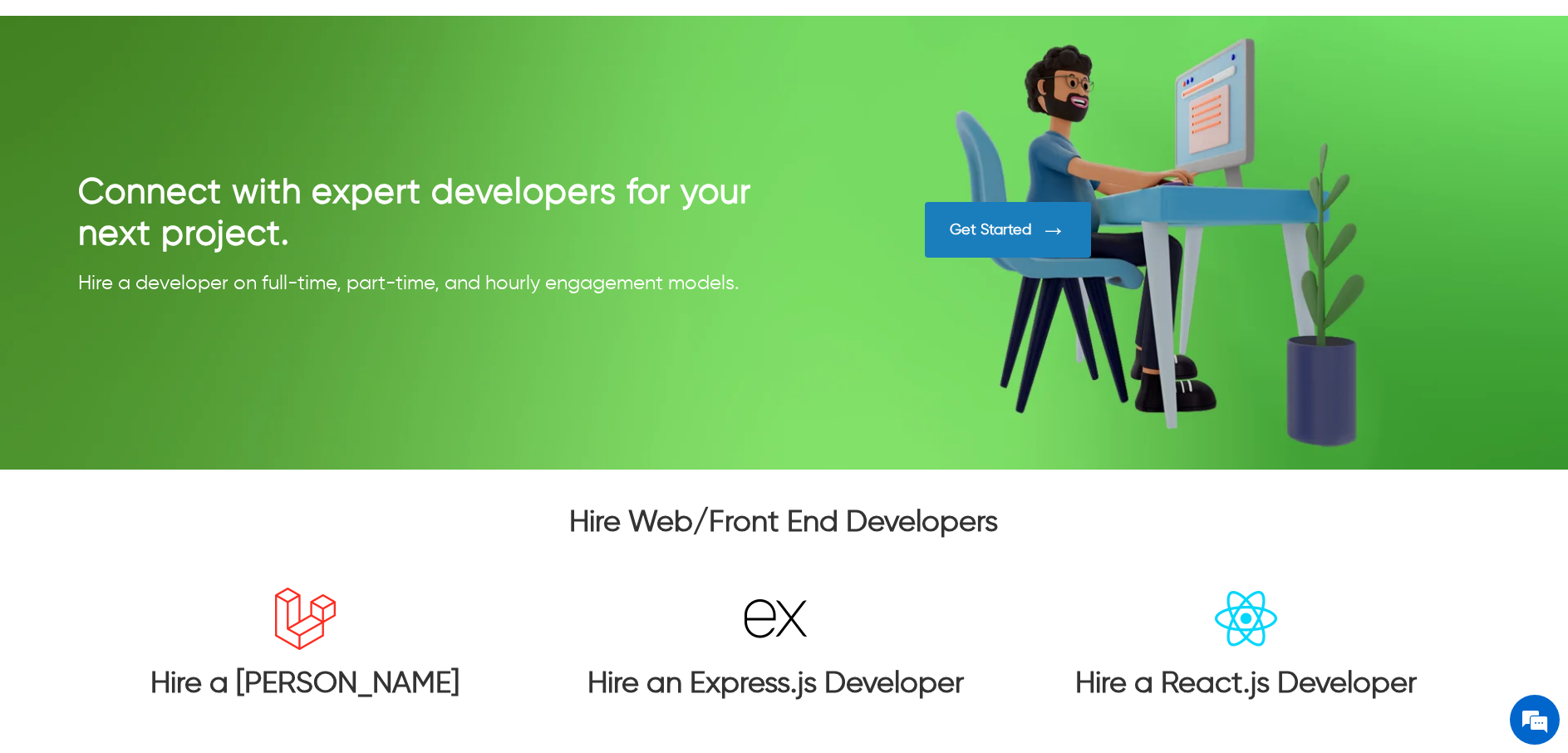
click at [967, 221] on div "Get Started" at bounding box center [990, 230] width 82 height 18
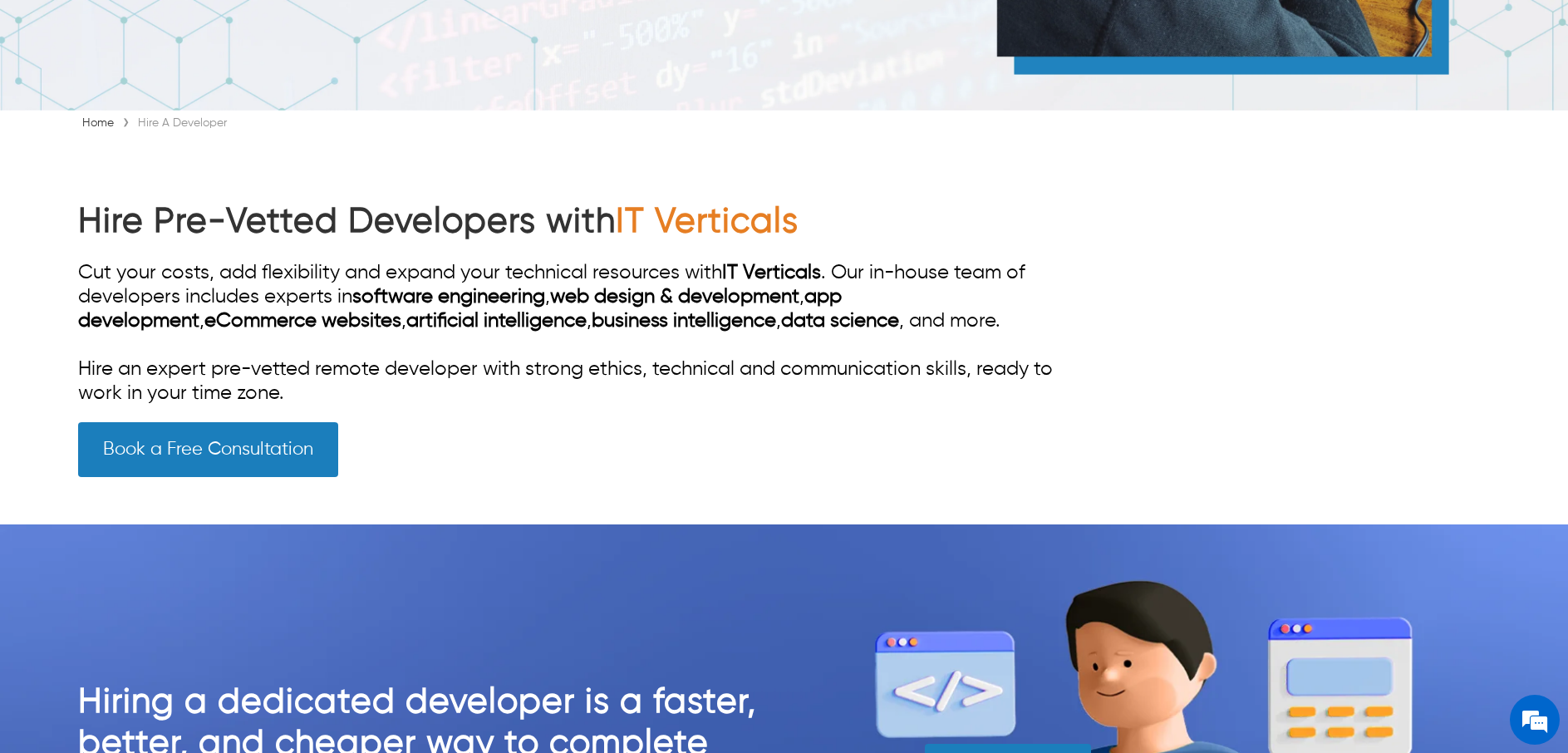
scroll to position [0, 0]
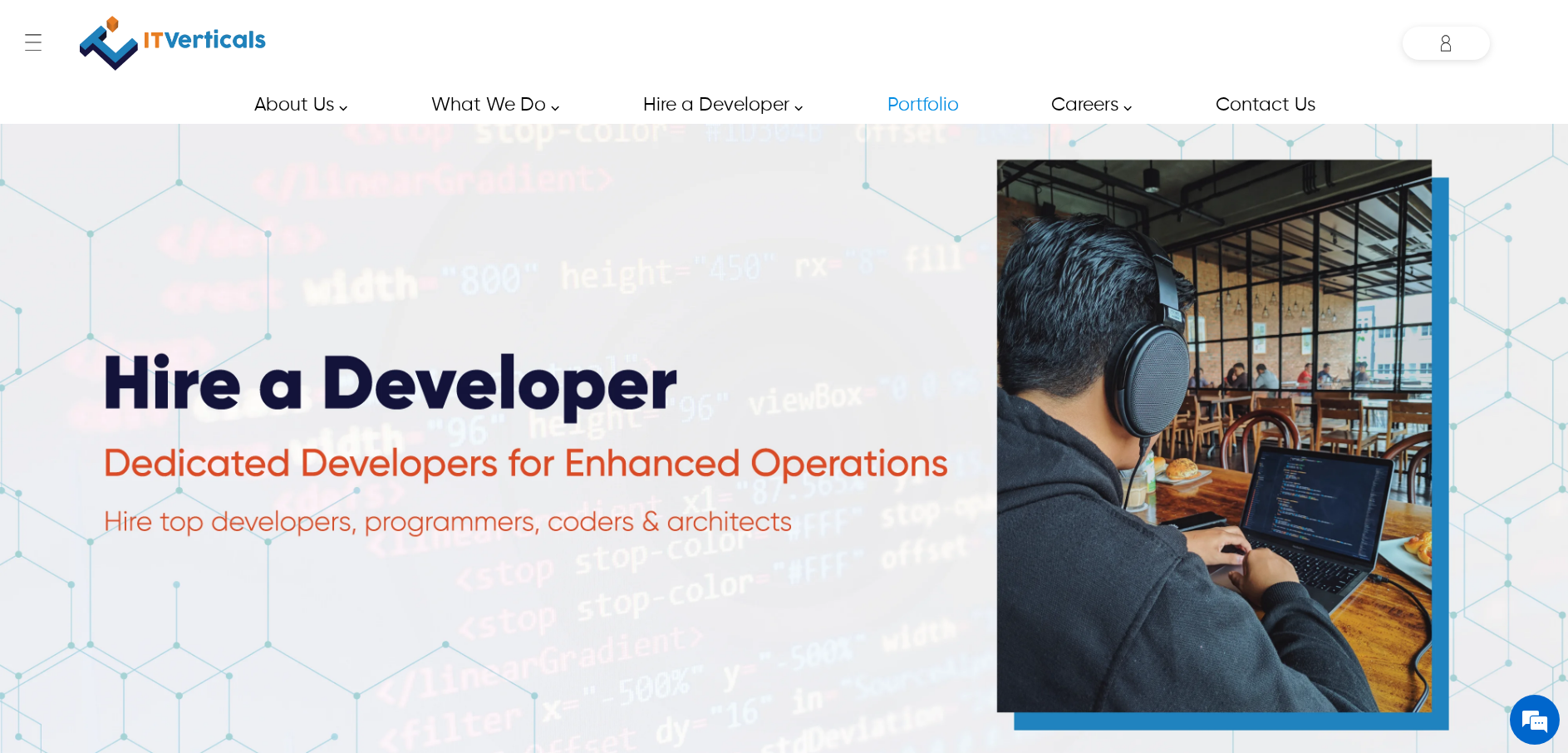
click at [933, 104] on link "Portfolio" at bounding box center [923, 105] width 108 height 37
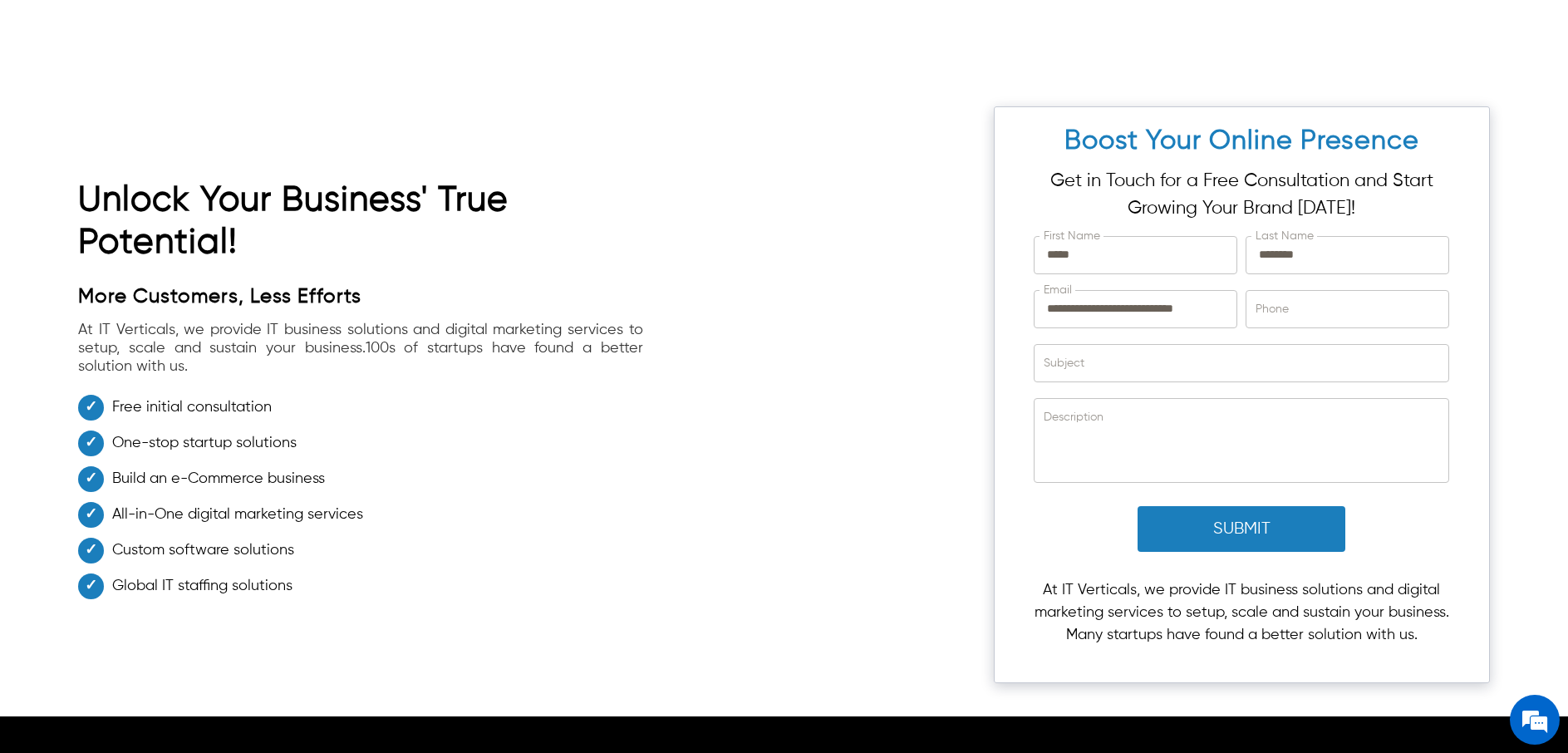
scroll to position [3278, 0]
